Goal: Information Seeking & Learning: Learn about a topic

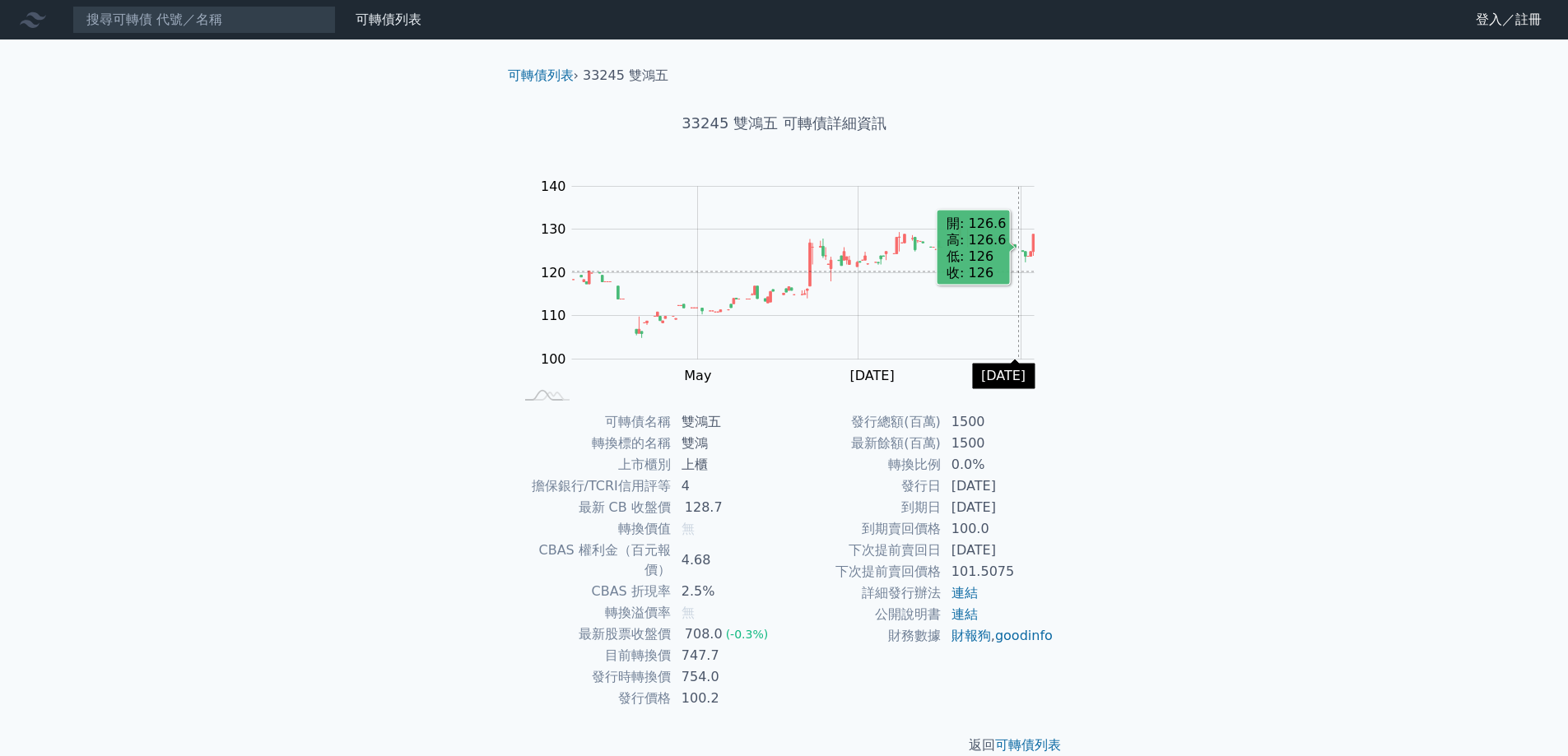
click at [1019, 272] on rect "Chart" at bounding box center [803, 273] width 462 height 173
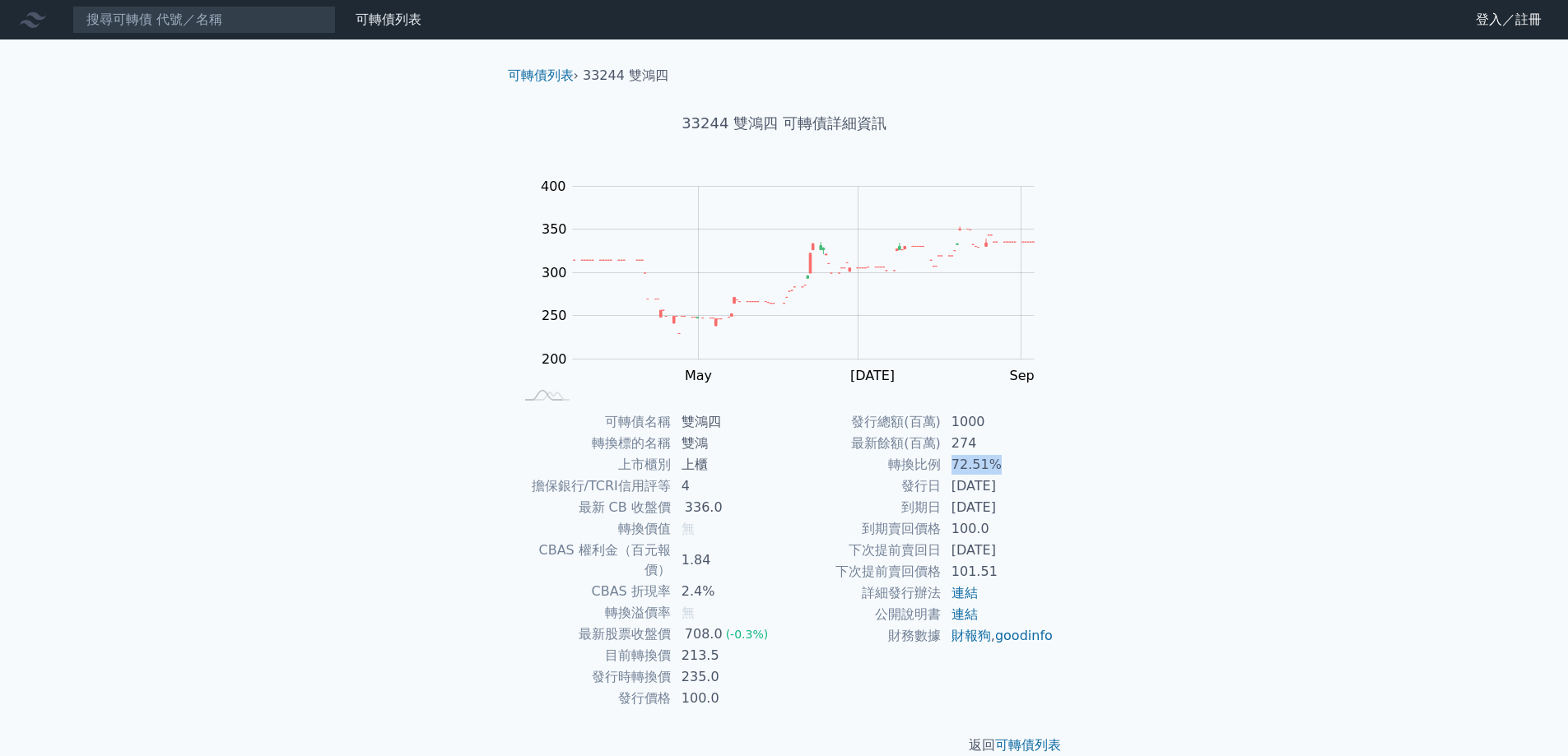
drag, startPoint x: 994, startPoint y: 462, endPoint x: 954, endPoint y: 464, distance: 40.0
click at [954, 464] on td "72.51%" at bounding box center [998, 464] width 113 height 21
click at [1236, 526] on div "可轉債列表 財務數據 可轉債列表 財務數據 登入／註冊 登入／註冊 可轉債列表 › 33244 雙鴻四 33244 雙鴻四 可轉債詳細資訊 Zoom Out …" at bounding box center [784, 390] width 1568 height 782
